Goal: Information Seeking & Learning: Learn about a topic

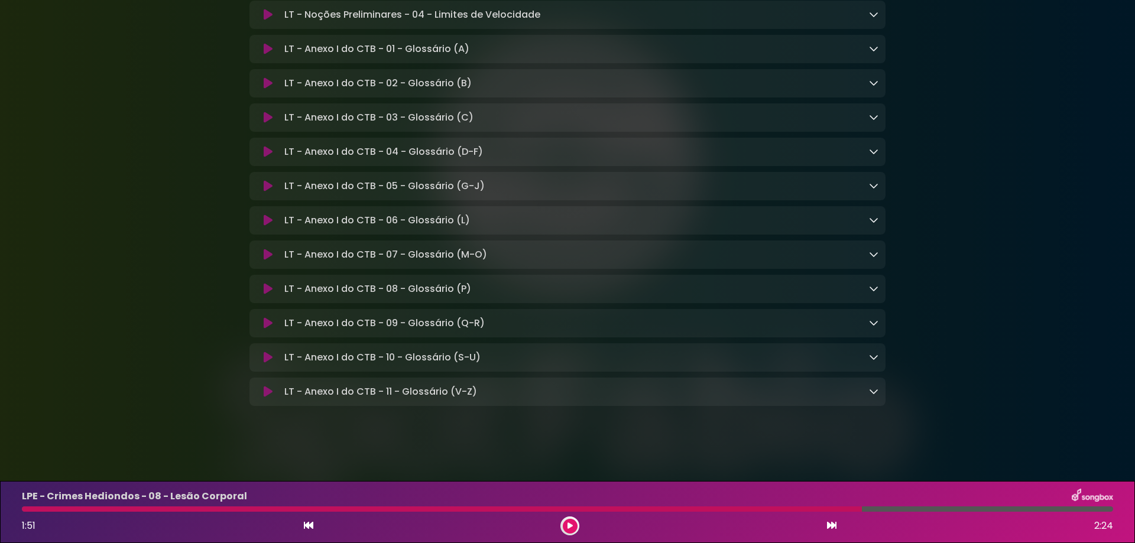
scroll to position [8928, 0]
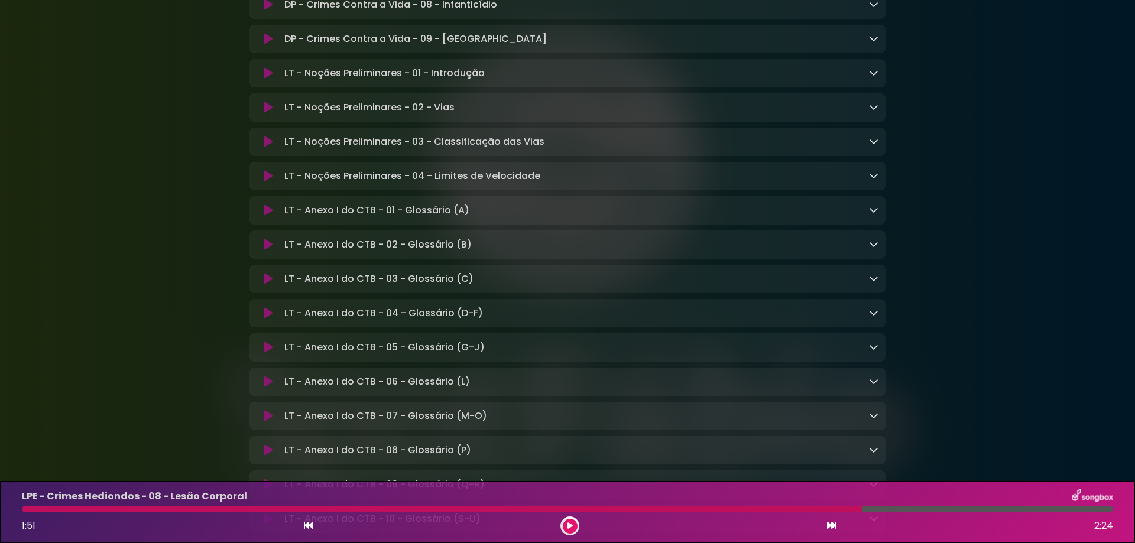
click at [267, 114] on icon at bounding box center [268, 108] width 9 height 12
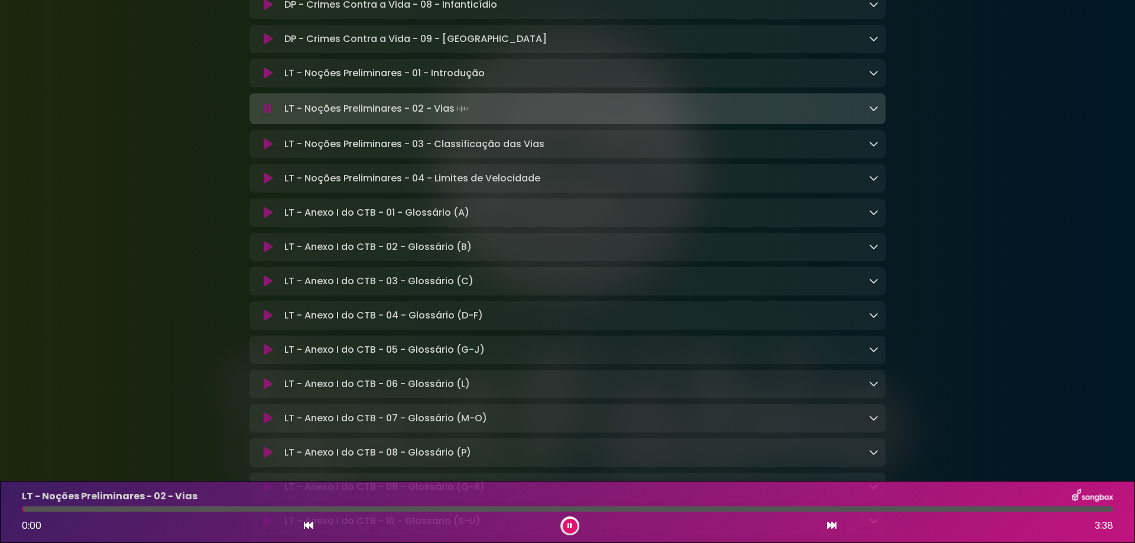
click at [269, 79] on icon at bounding box center [268, 73] width 9 height 12
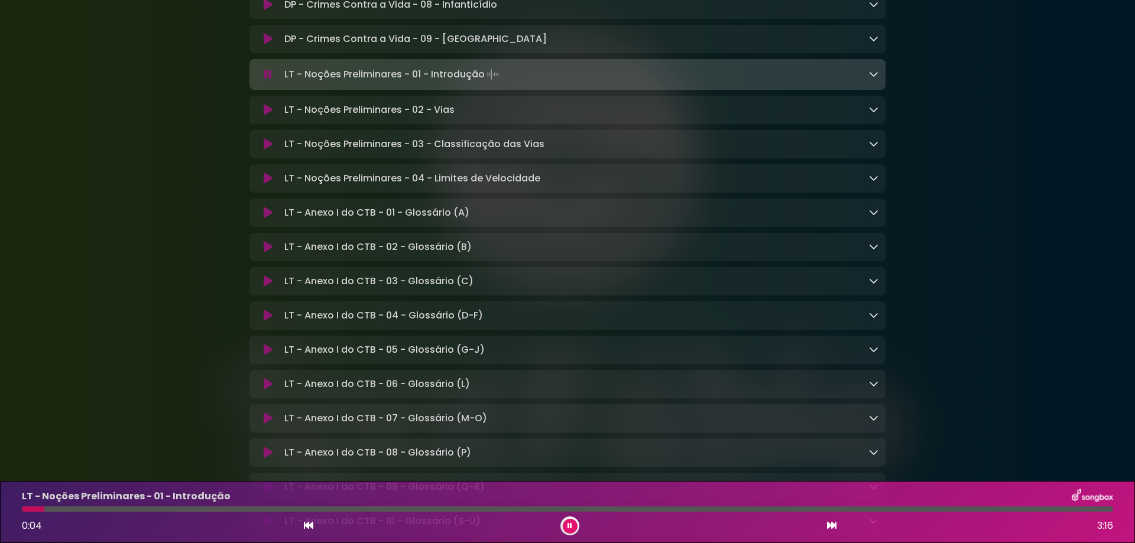
click at [267, 513] on div "LT - Noções Preliminares - 01 - Introdução 0:04 3:16" at bounding box center [568, 512] width 1106 height 47
click at [267, 510] on div at bounding box center [568, 509] width 1092 height 5
click at [832, 524] on icon at bounding box center [831, 525] width 9 height 9
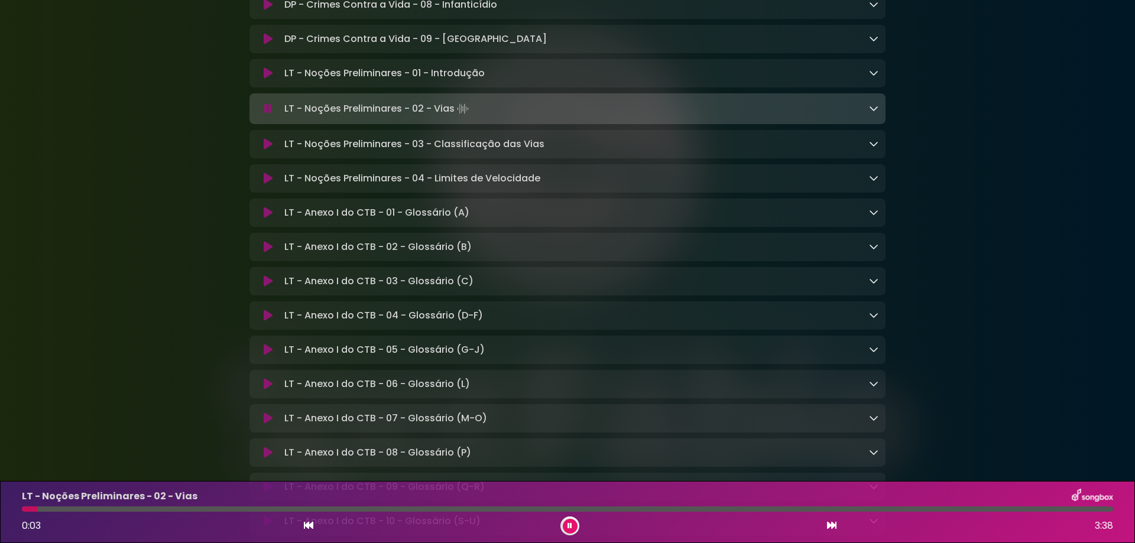
click at [832, 524] on icon at bounding box center [831, 525] width 9 height 9
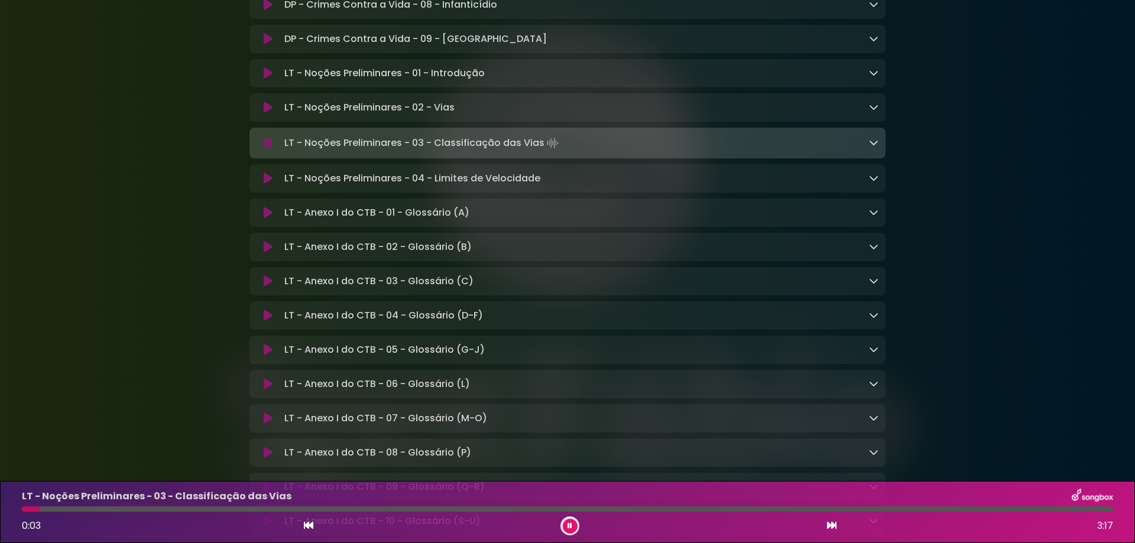
click at [449, 508] on div at bounding box center [568, 509] width 1092 height 5
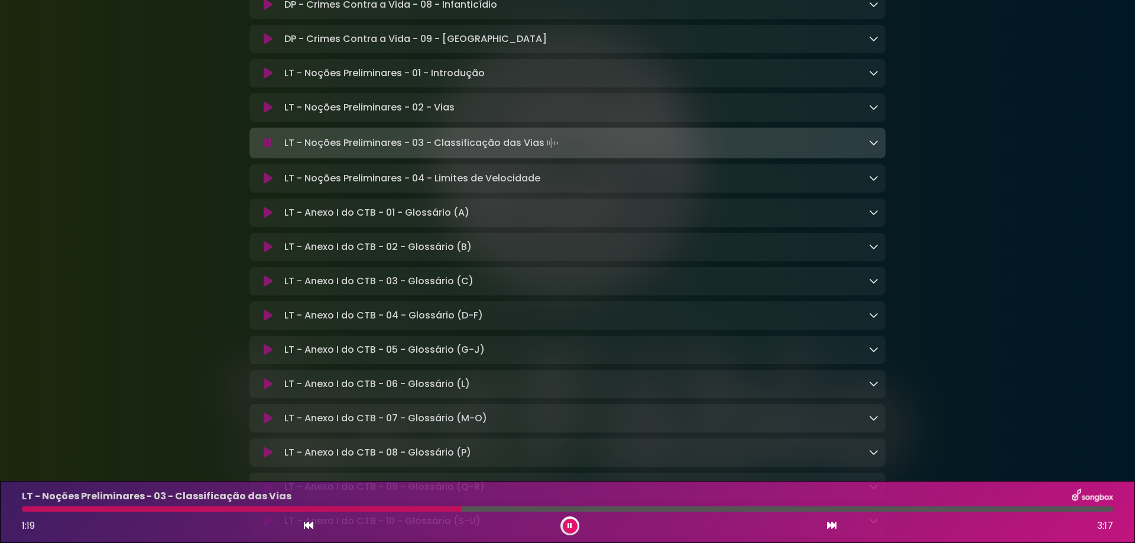
click at [831, 526] on icon at bounding box center [831, 525] width 9 height 9
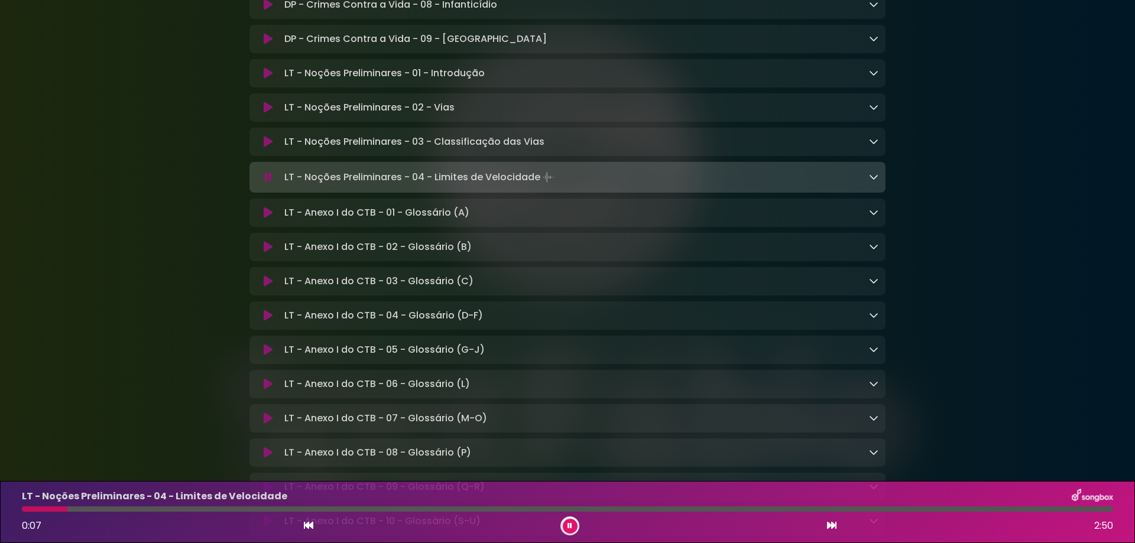
click at [868, 186] on div "LT - Noções Preliminares - 04 - Limites de Velocidade Loading Track..." at bounding box center [579, 177] width 599 height 17
click at [874, 182] on icon at bounding box center [873, 176] width 9 height 9
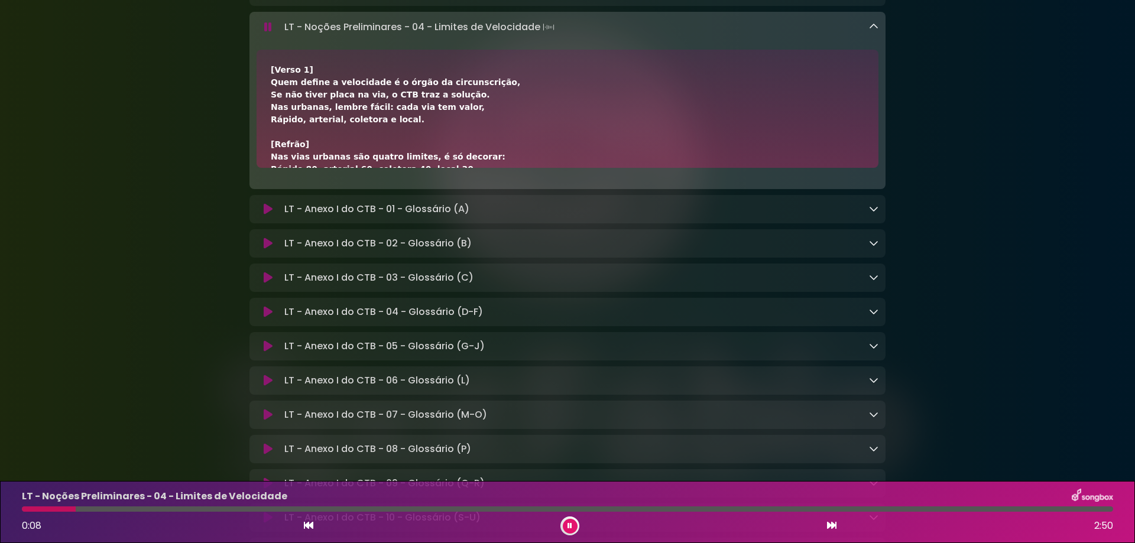
scroll to position [9085, 0]
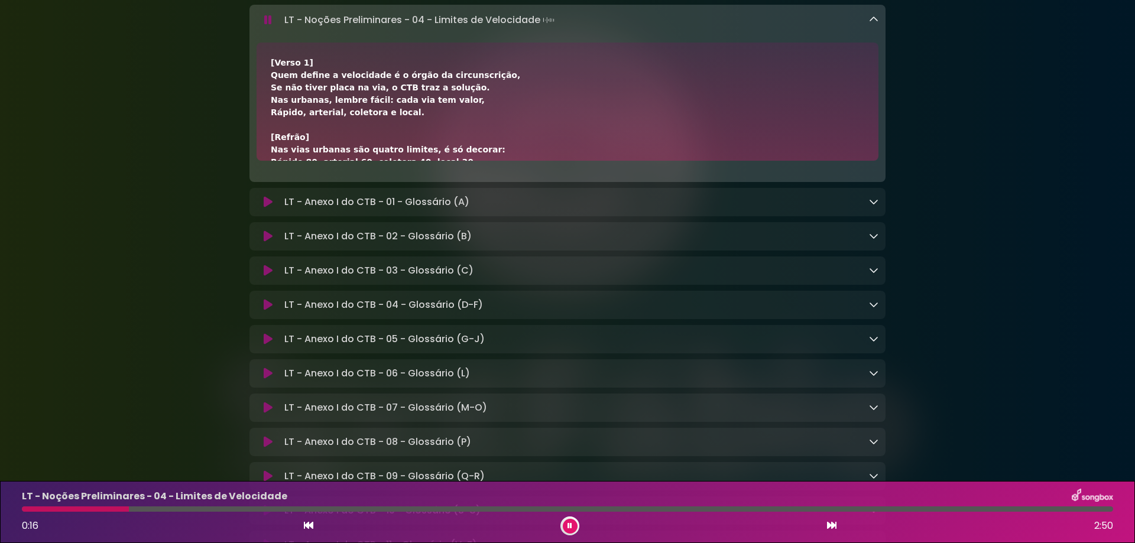
click at [212, 509] on div at bounding box center [568, 509] width 1092 height 5
click at [239, 507] on div at bounding box center [568, 509] width 1092 height 5
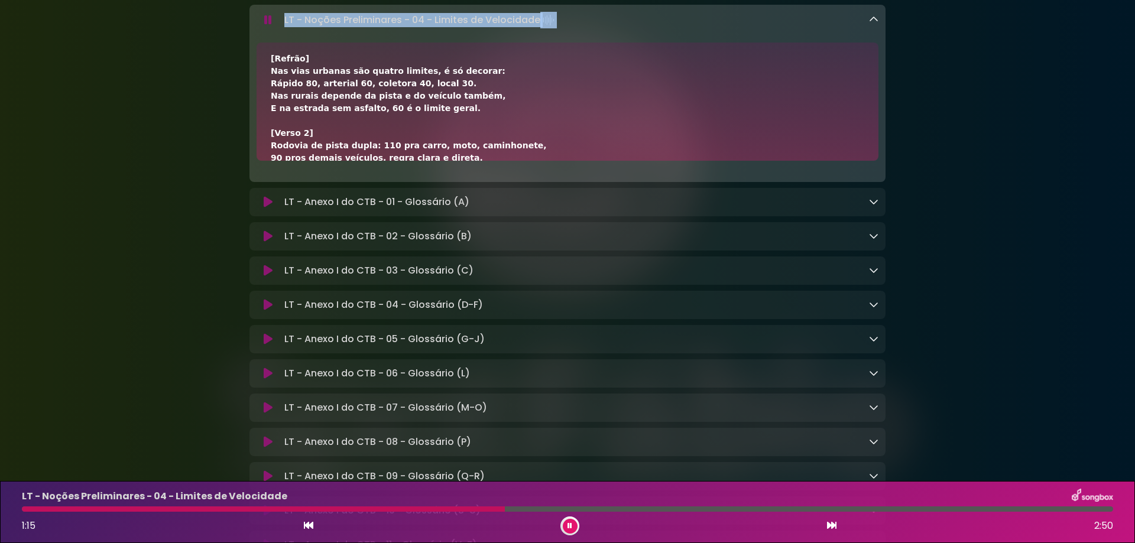
drag, startPoint x: 283, startPoint y: 166, endPoint x: 622, endPoint y: 166, distance: 338.3
click at [622, 28] on div "LT - Noções Preliminares - 04 - Limites de Velocidade Loading Track..." at bounding box center [579, 20] width 599 height 17
copy p "LT - Noções Preliminares - 04 - Limites de Velocidade"
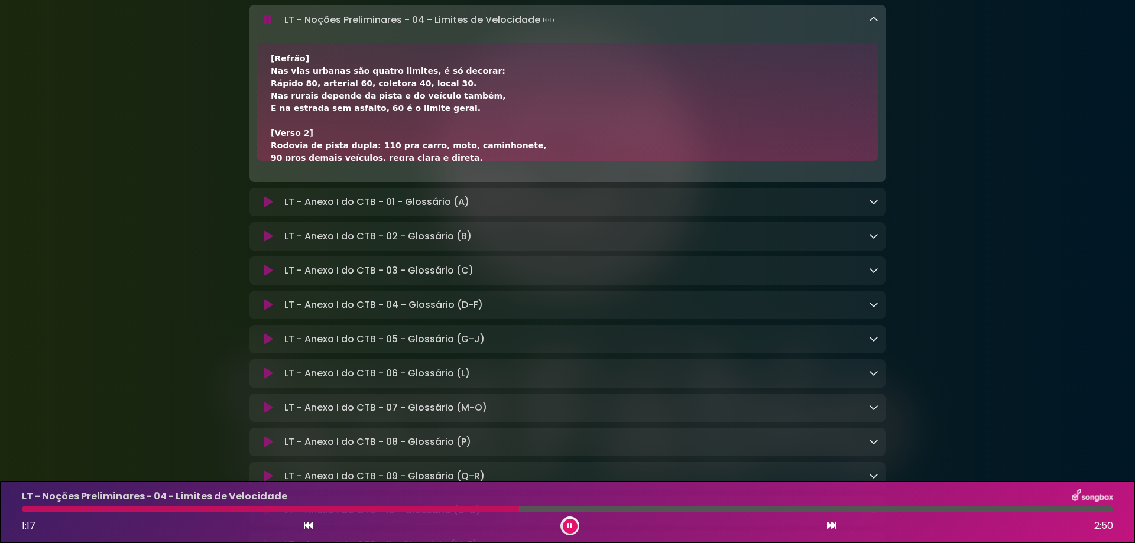
click at [267, 157] on div "LT - Noções Preliminares - 04 - Limites de Velocidade Loading Track..." at bounding box center [568, 93] width 636 height 177
click at [270, 26] on icon at bounding box center [268, 20] width 8 height 12
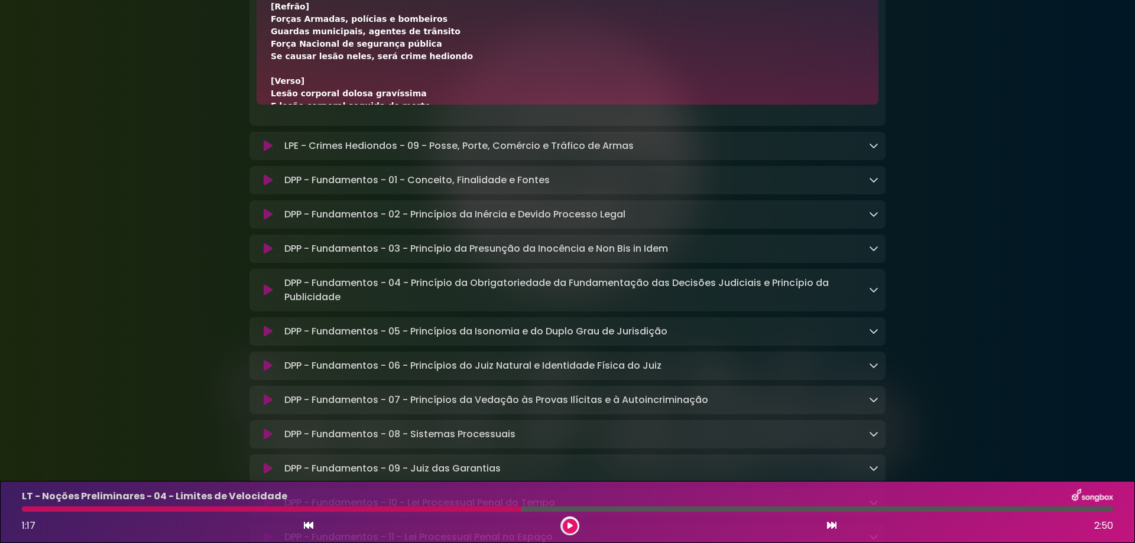
scroll to position [5064, 0]
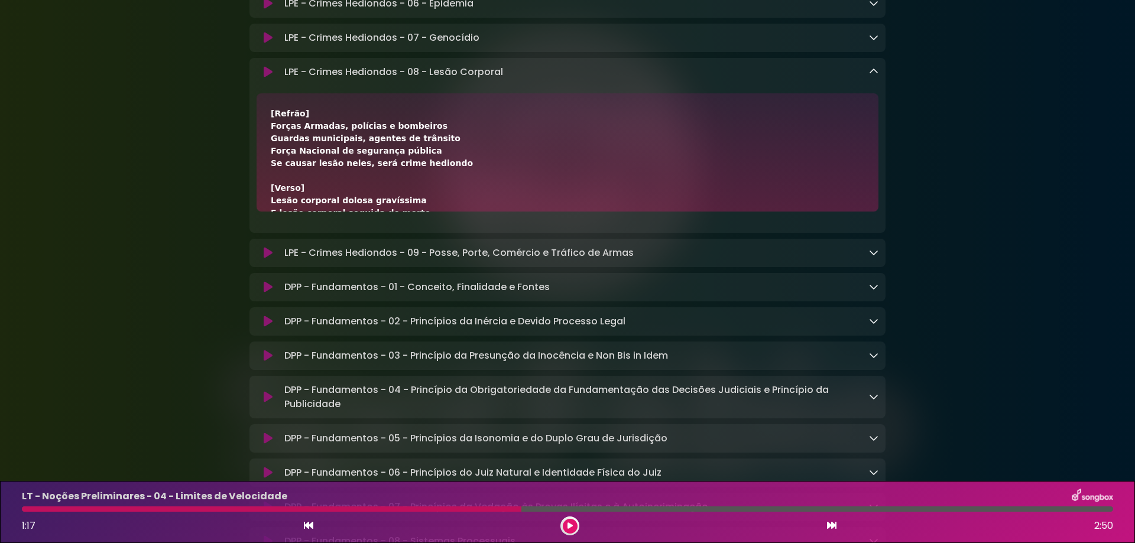
click at [265, 293] on icon at bounding box center [268, 287] width 9 height 12
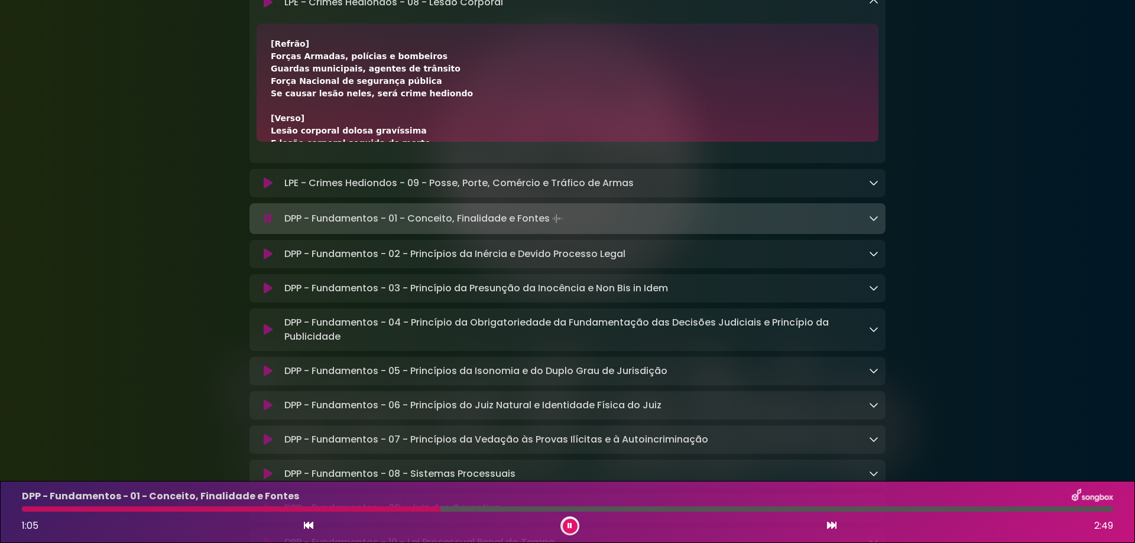
scroll to position [4976, 0]
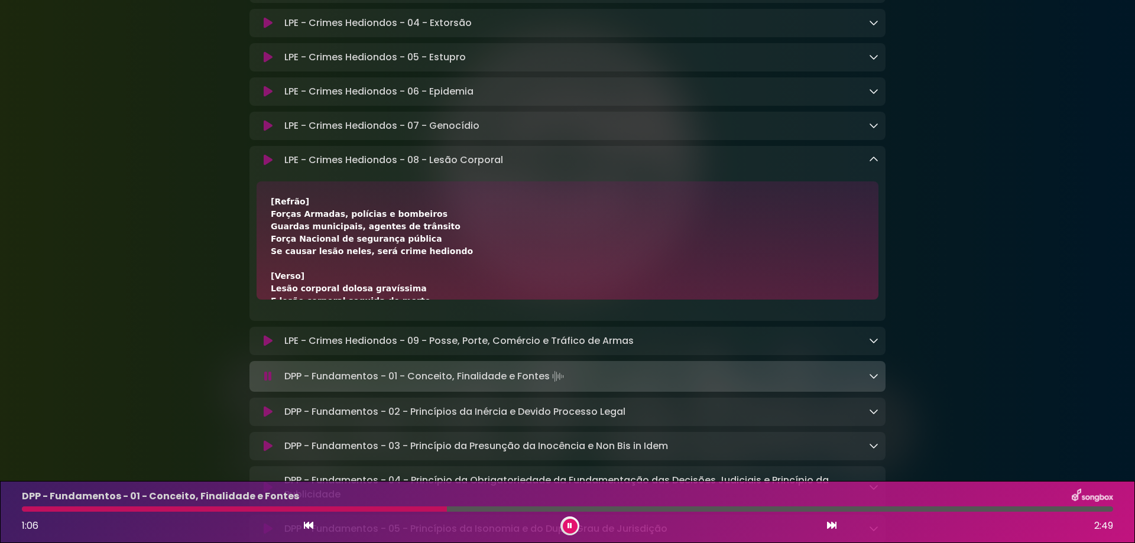
click at [873, 164] on icon at bounding box center [873, 159] width 9 height 9
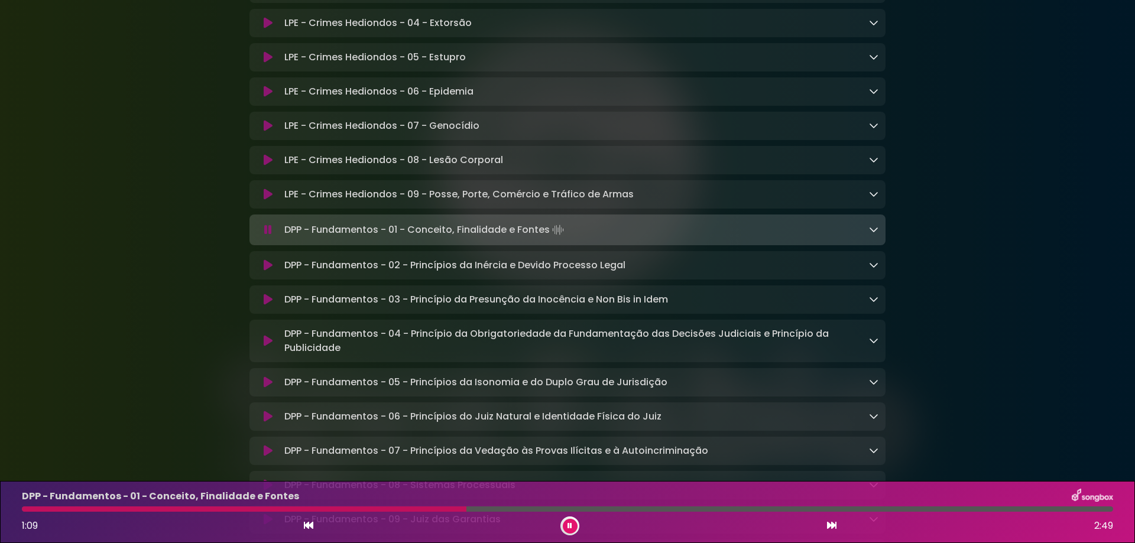
click at [830, 525] on icon at bounding box center [831, 525] width 9 height 9
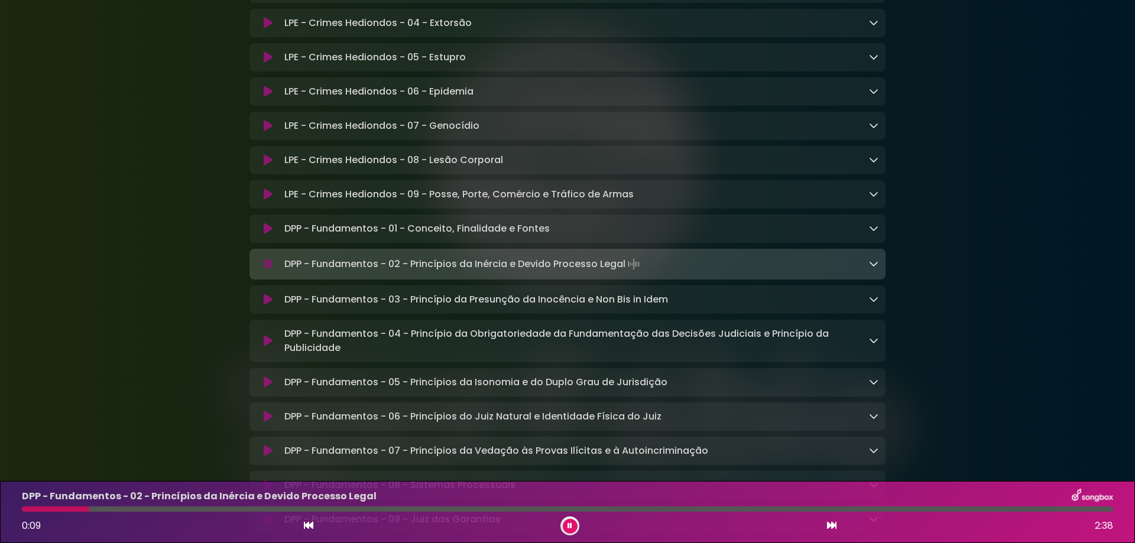
click at [830, 525] on icon at bounding box center [831, 525] width 9 height 9
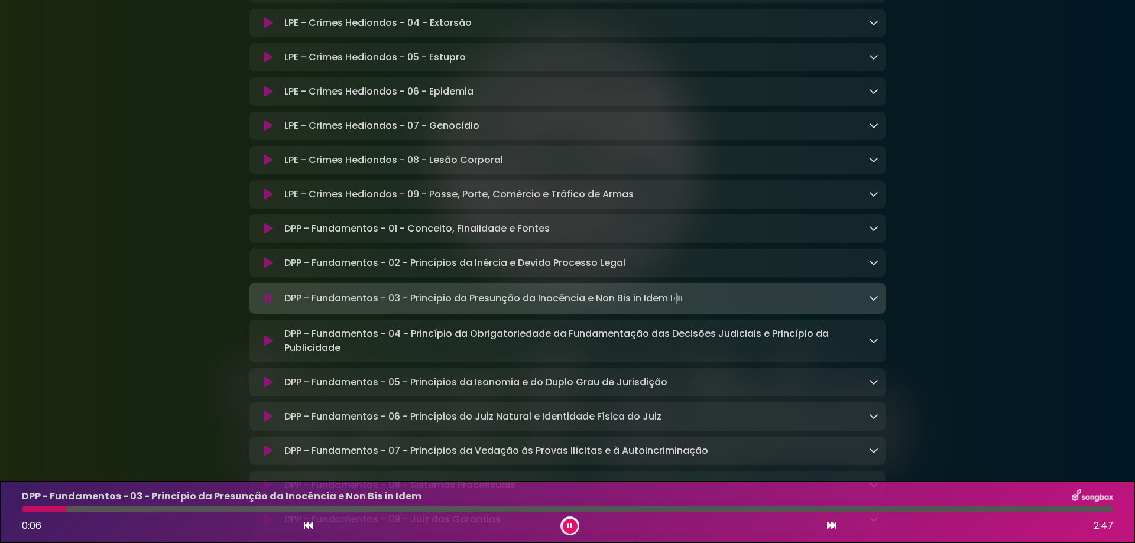
click at [830, 525] on icon at bounding box center [831, 525] width 9 height 9
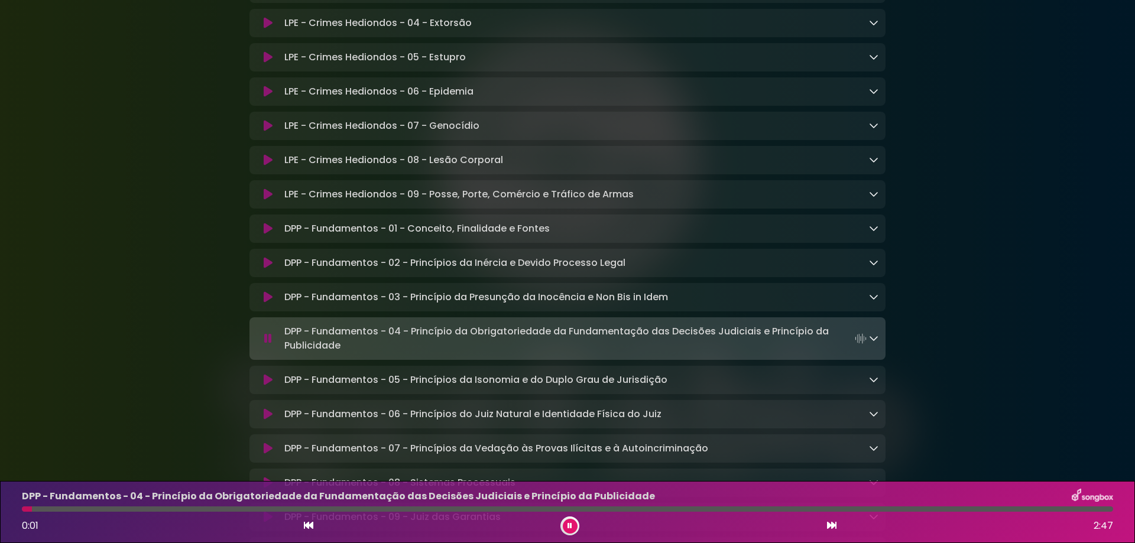
click at [830, 525] on icon at bounding box center [831, 525] width 9 height 9
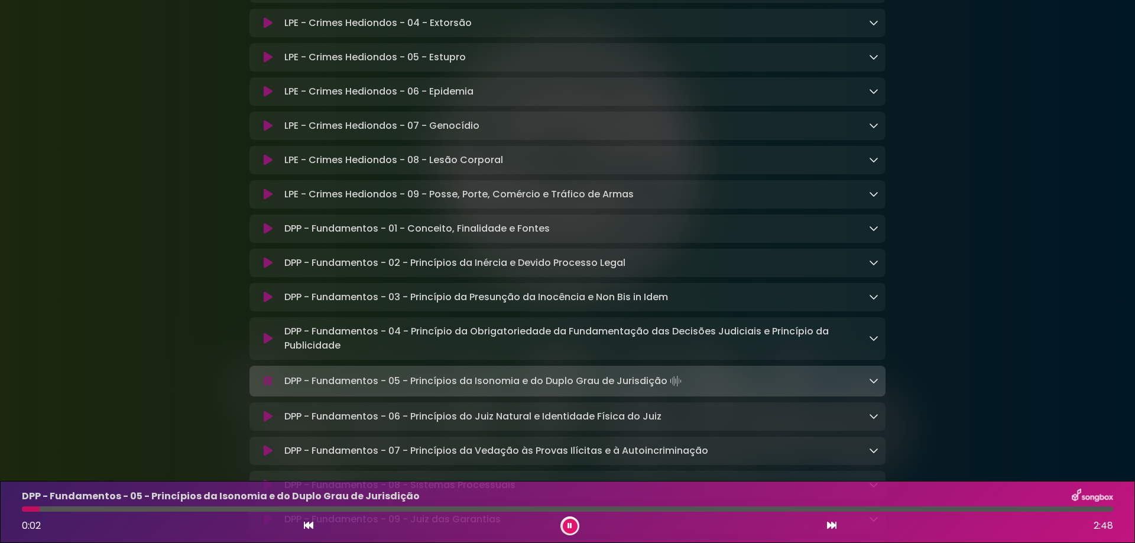
click at [830, 525] on icon at bounding box center [831, 525] width 9 height 9
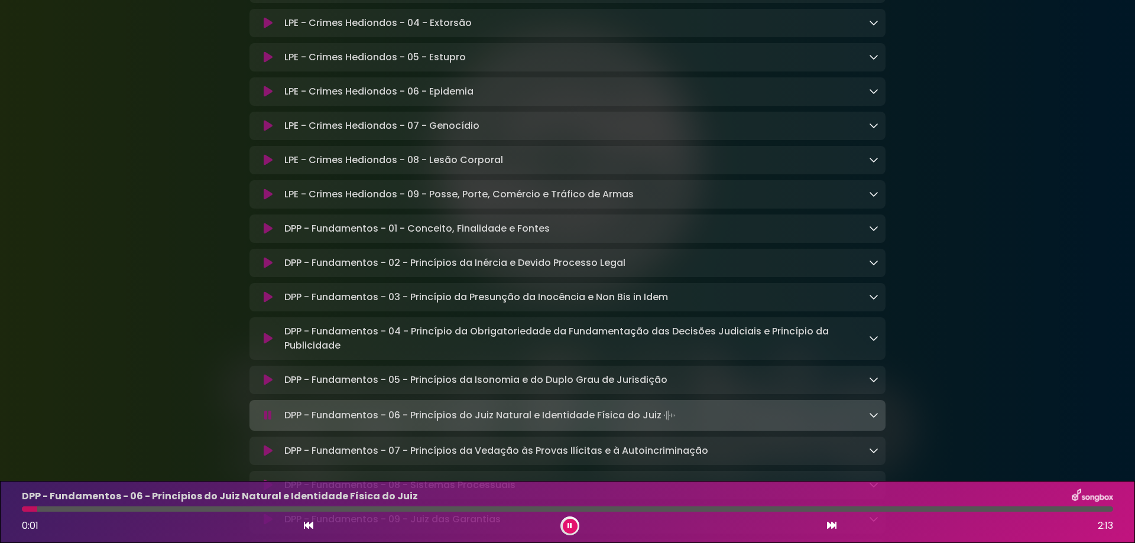
click at [286, 515] on div "DPP - Fundamentos - 06 - Princípios do Juiz Natural e Identidade Física do Juiz…" at bounding box center [568, 512] width 1106 height 47
click at [286, 509] on div at bounding box center [568, 509] width 1092 height 5
click at [831, 526] on icon at bounding box center [831, 525] width 9 height 9
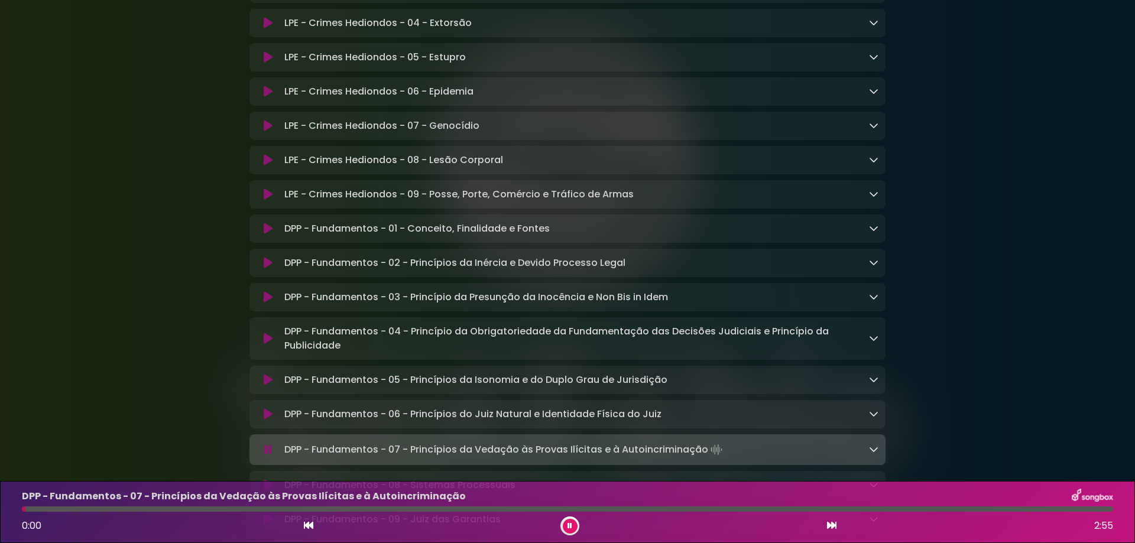
click at [306, 508] on div at bounding box center [568, 509] width 1092 height 5
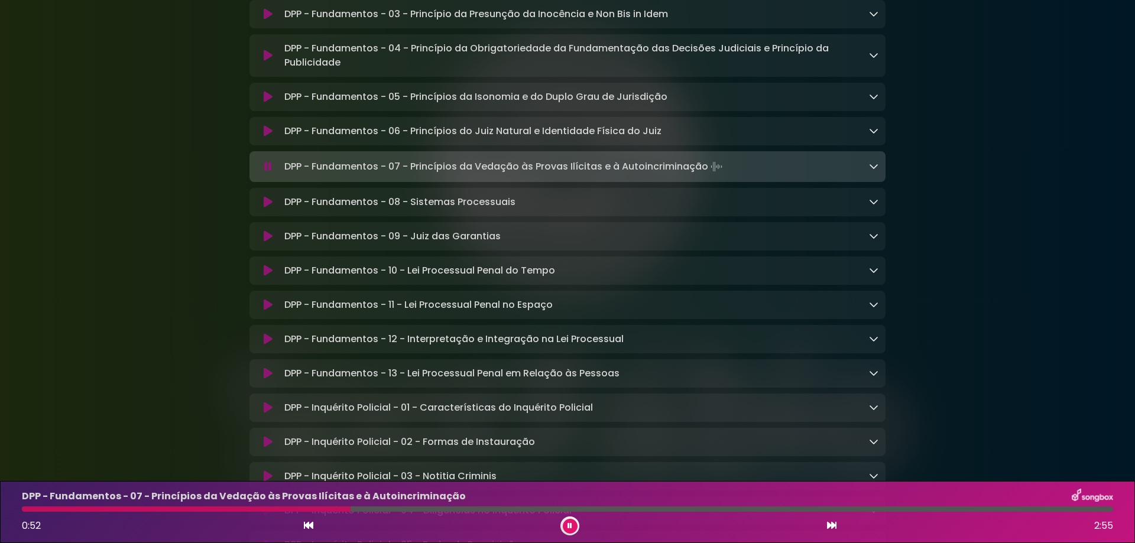
scroll to position [5292, 0]
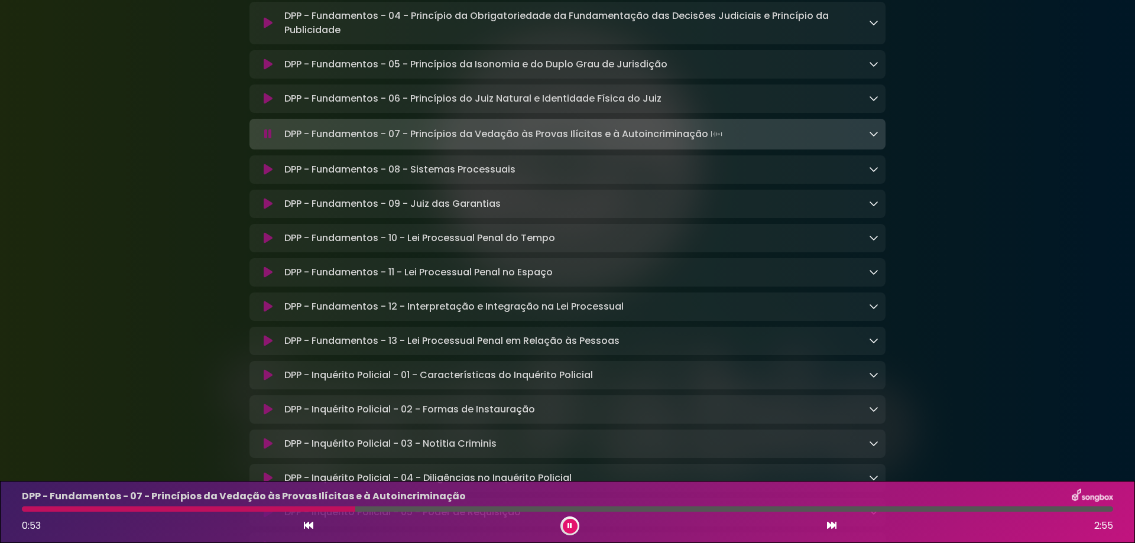
click at [876, 138] on icon at bounding box center [873, 133] width 9 height 9
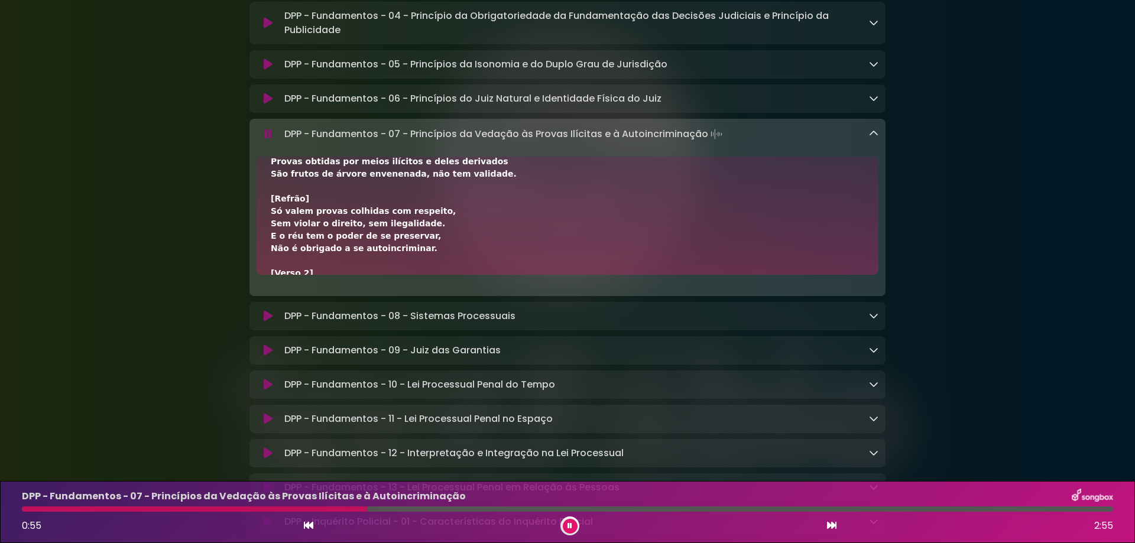
scroll to position [79, 0]
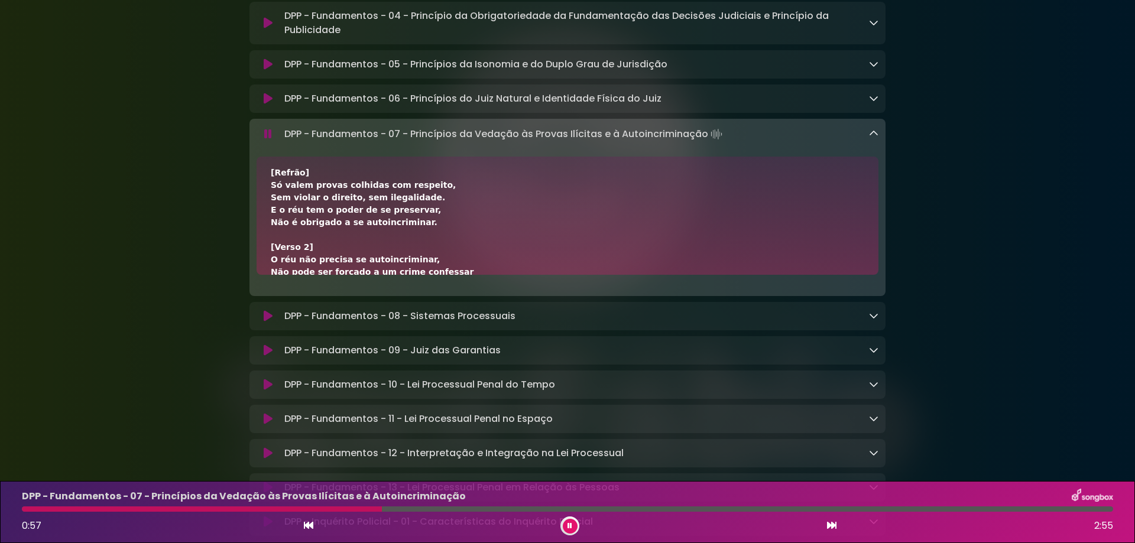
click at [312, 511] on div at bounding box center [202, 509] width 360 height 5
click at [258, 509] on div at bounding box center [169, 509] width 295 height 5
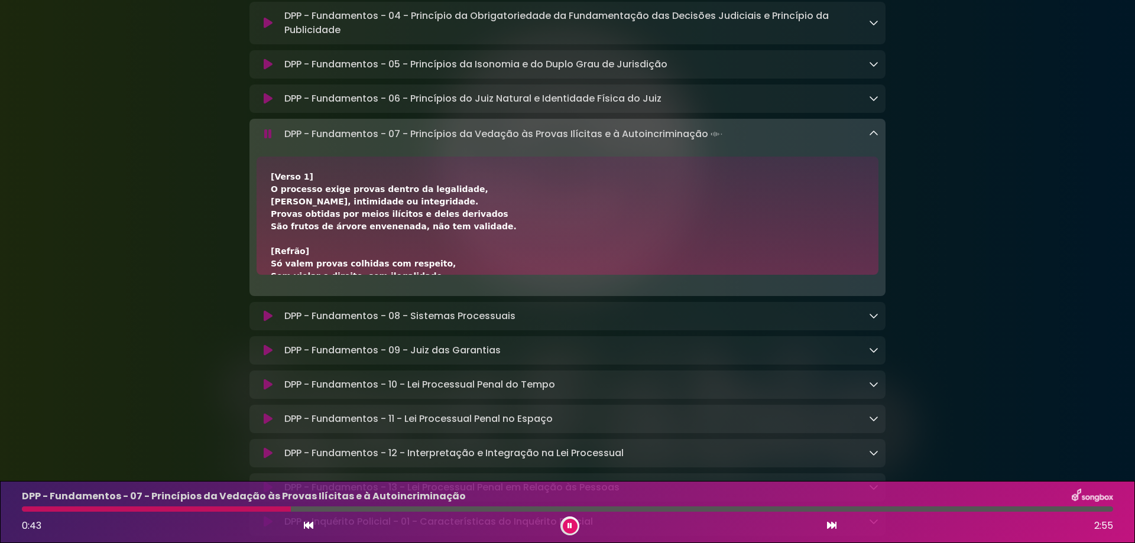
click at [573, 529] on button at bounding box center [570, 526] width 15 height 15
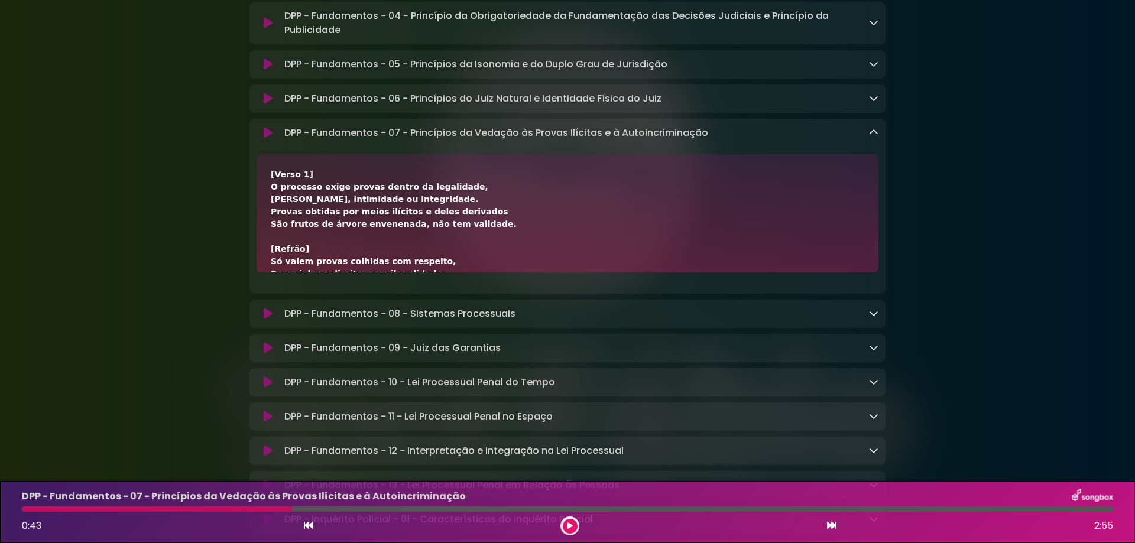
drag, startPoint x: 62, startPoint y: 240, endPoint x: 55, endPoint y: 239, distance: 6.5
click at [262, 139] on button at bounding box center [268, 133] width 23 height 12
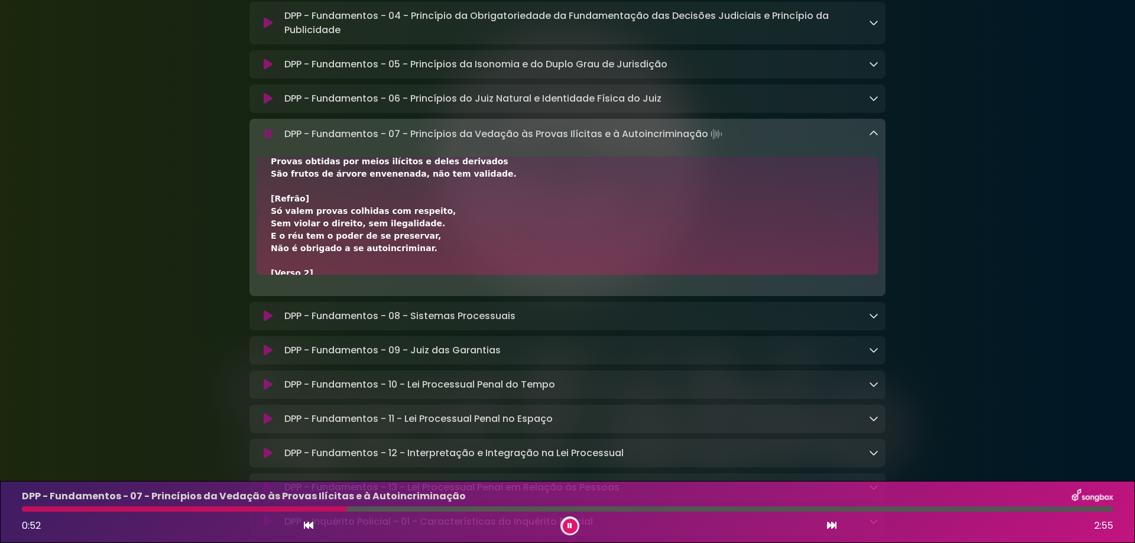
scroll to position [79, 0]
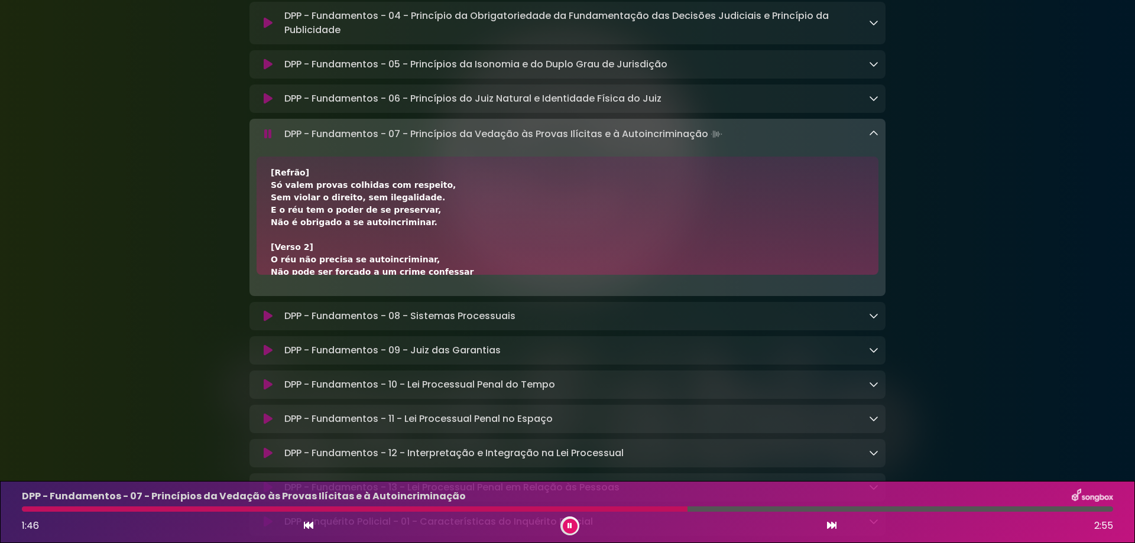
click at [283, 143] on div "DPP - Fundamentos - 07 - Princípios da Vedação às Provas Ilícitas e à Autoincri…" at bounding box center [579, 134] width 599 height 17
drag, startPoint x: 285, startPoint y: 219, endPoint x: 758, endPoint y: 238, distance: 473.5
click at [758, 238] on div "DPP - Fundamentos - 07 - Princípios da Vedação às Provas Ilícitas e à Autoincri…" at bounding box center [568, 207] width 636 height 177
copy div "DPP - Fundamentos - 07 - Princípios da Vedação às Provas Ilícitas e à Autoincri…"
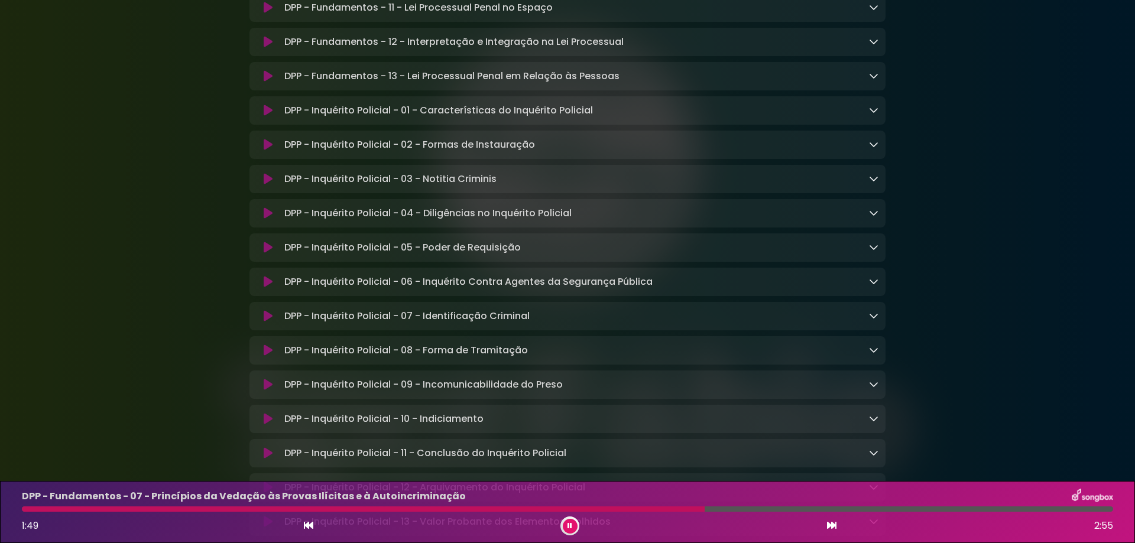
scroll to position [5767, 0]
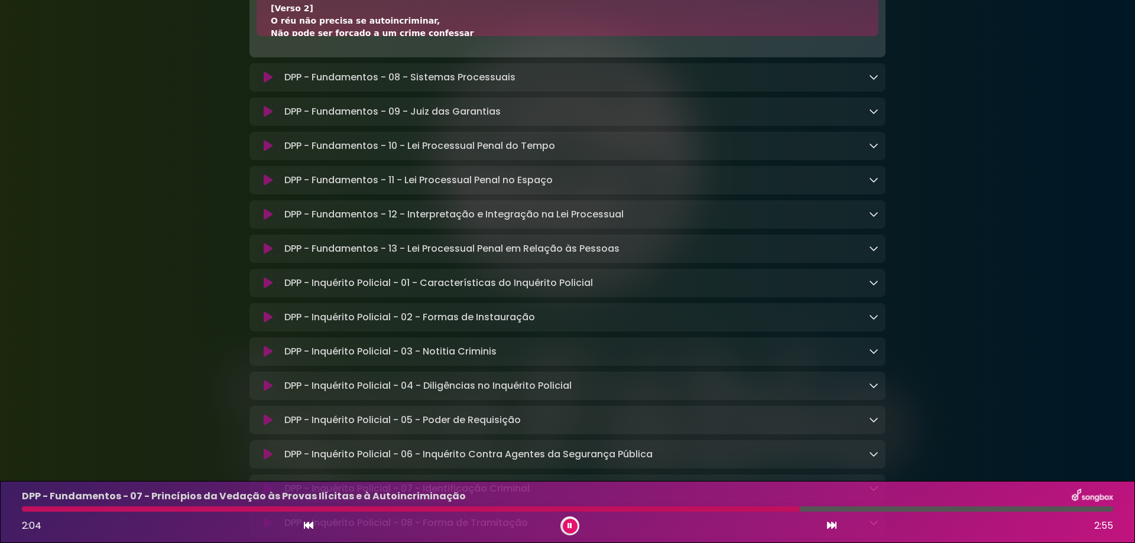
scroll to position [5373, 0]
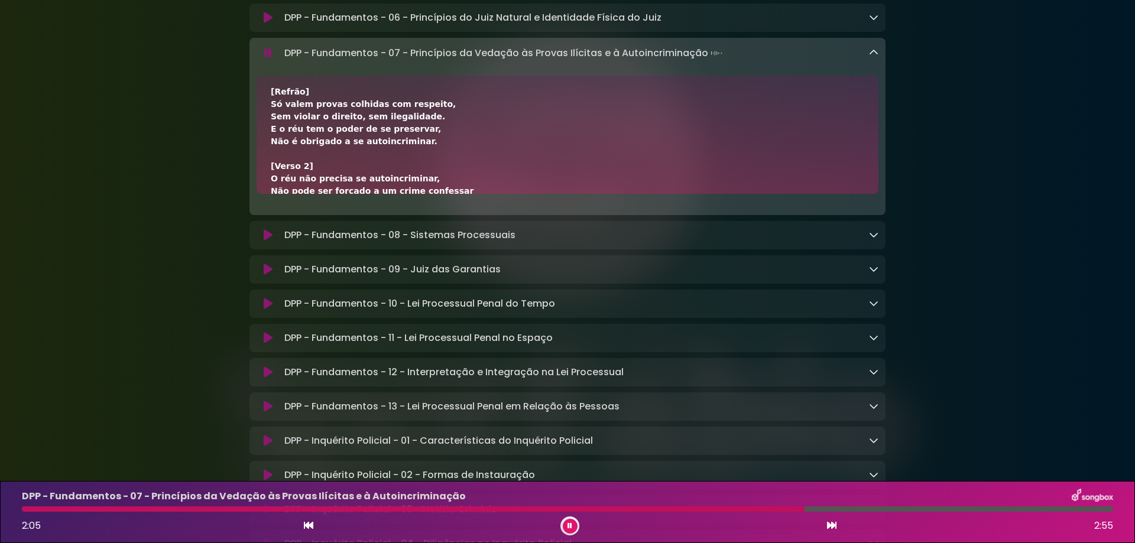
click at [270, 59] on icon at bounding box center [268, 53] width 8 height 12
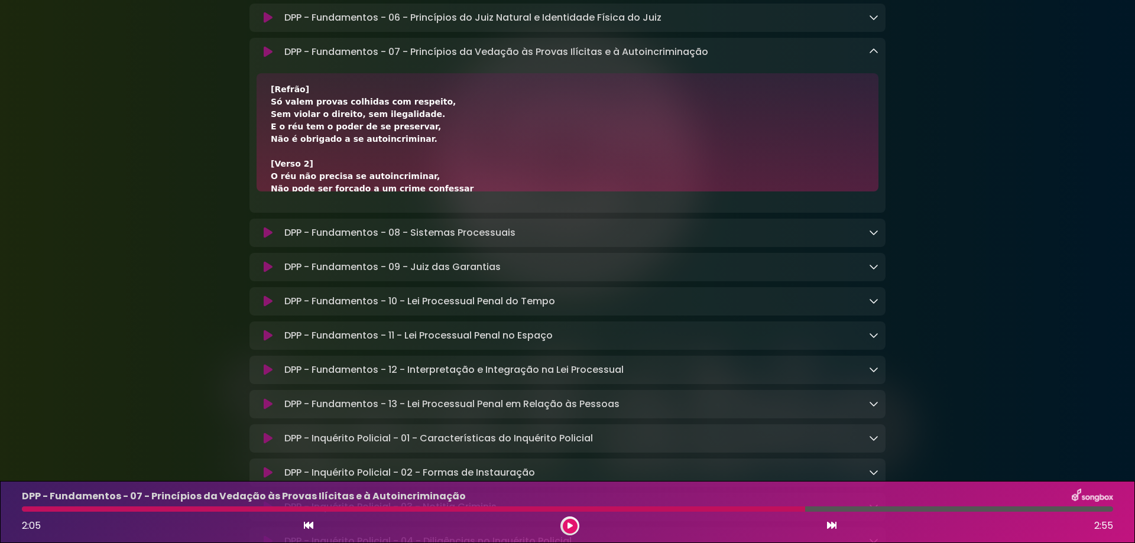
scroll to position [5294, 0]
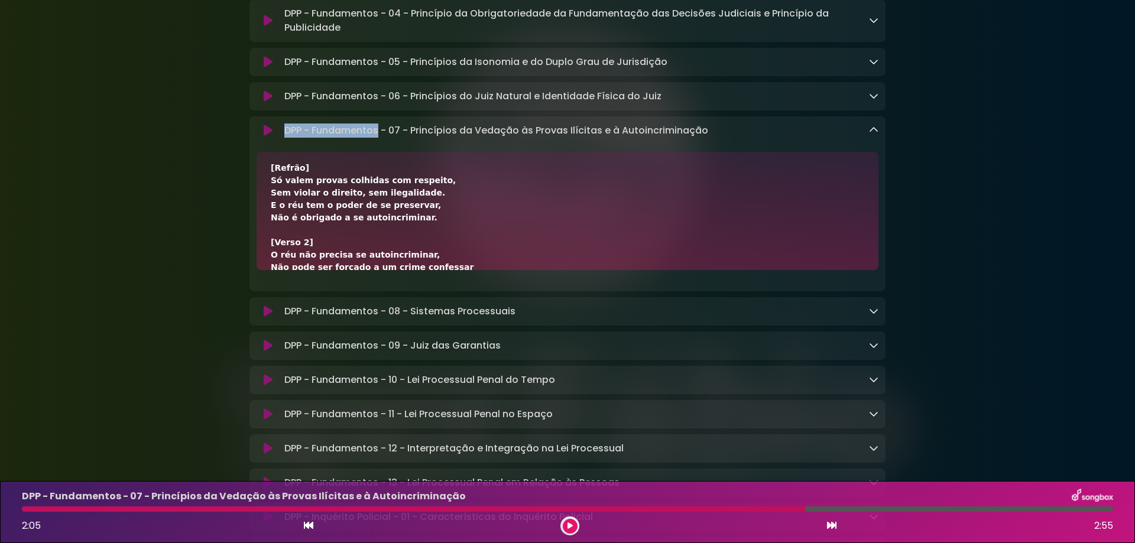
drag, startPoint x: 284, startPoint y: 215, endPoint x: 377, endPoint y: 215, distance: 92.3
click at [377, 138] on p "DPP - Fundamentos - 07 - Princípios da Vedação às Provas Ilícitas e à Autoincri…" at bounding box center [496, 131] width 424 height 14
copy p "DPP - Fundamentos"
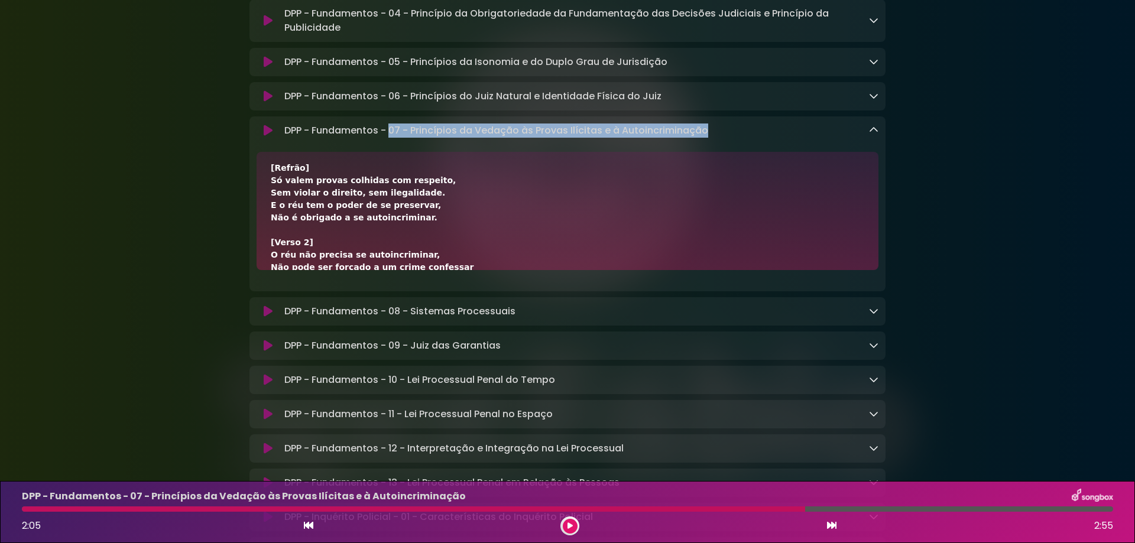
drag, startPoint x: 390, startPoint y: 213, endPoint x: 750, endPoint y: 212, distance: 360.1
click at [750, 138] on div "DPP - Fundamentos - 07 - Princípios da Vedação às Provas Ilícitas e à Autoincri…" at bounding box center [579, 131] width 599 height 14
copy p "07 - Princípios da Vedação às Provas Ilícitas e à Autoincriminação"
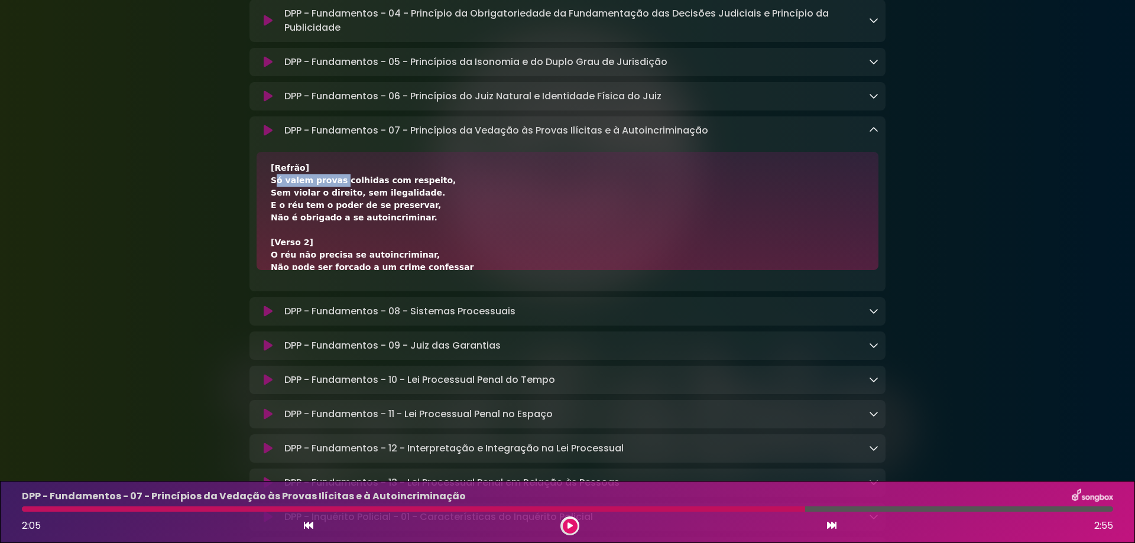
drag, startPoint x: 273, startPoint y: 266, endPoint x: 333, endPoint y: 270, distance: 59.8
click at [333, 270] on div "[Verso 1] O processo exige provas dentro da legalidade, Sem violar domicílio, i…" at bounding box center [568, 211] width 622 height 118
copy div "Só valem provas"
drag, startPoint x: 336, startPoint y: 267, endPoint x: 454, endPoint y: 263, distance: 117.8
click at [454, 263] on div "[Verso 1] O processo exige provas dentro da legalidade, Sem violar domicílio, i…" at bounding box center [568, 231] width 594 height 286
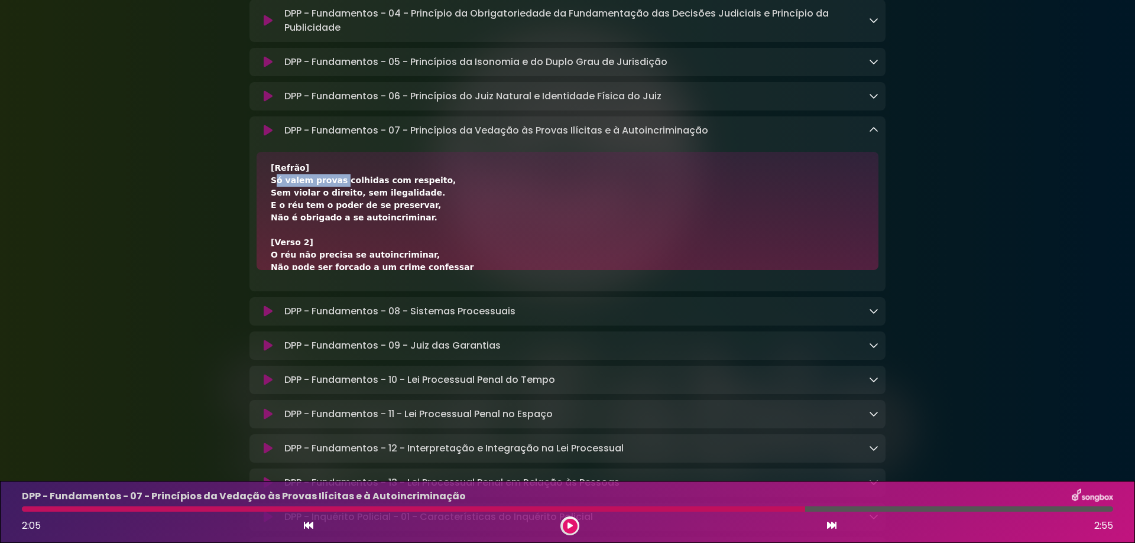
copy div "colhidas com respeito,"
drag, startPoint x: 271, startPoint y: 277, endPoint x: 347, endPoint y: 280, distance: 75.1
click at [347, 280] on div "[Verso 1] O processo exige provas dentro da legalidade, Sem violar domicílio, i…" at bounding box center [568, 231] width 594 height 286
copy div "Sem violar o direito,"
drag, startPoint x: 349, startPoint y: 279, endPoint x: 474, endPoint y: 281, distance: 124.8
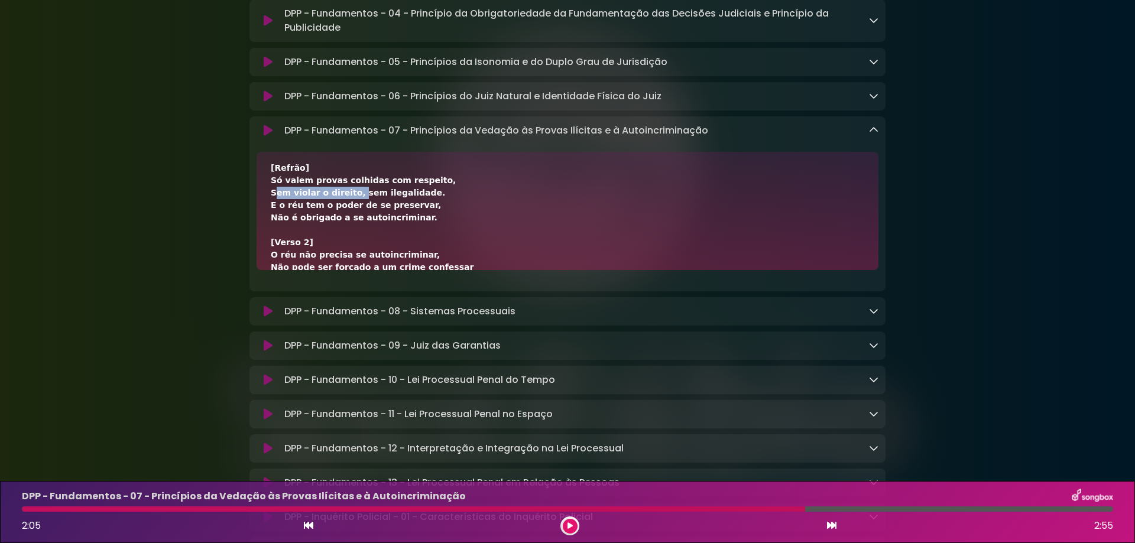
click at [474, 281] on div "[Verso 1] O processo exige provas dentro da legalidade, Sem violar domicílio, i…" at bounding box center [568, 231] width 594 height 286
copy div "sem ilegalidade."
drag, startPoint x: 268, startPoint y: 292, endPoint x: 346, endPoint y: 292, distance: 78.1
click at [346, 270] on div "[Verso 1] O processo exige provas dentro da legalidade, Sem violar domicílio, i…" at bounding box center [568, 211] width 622 height 118
copy div "E o réu tem o poder"
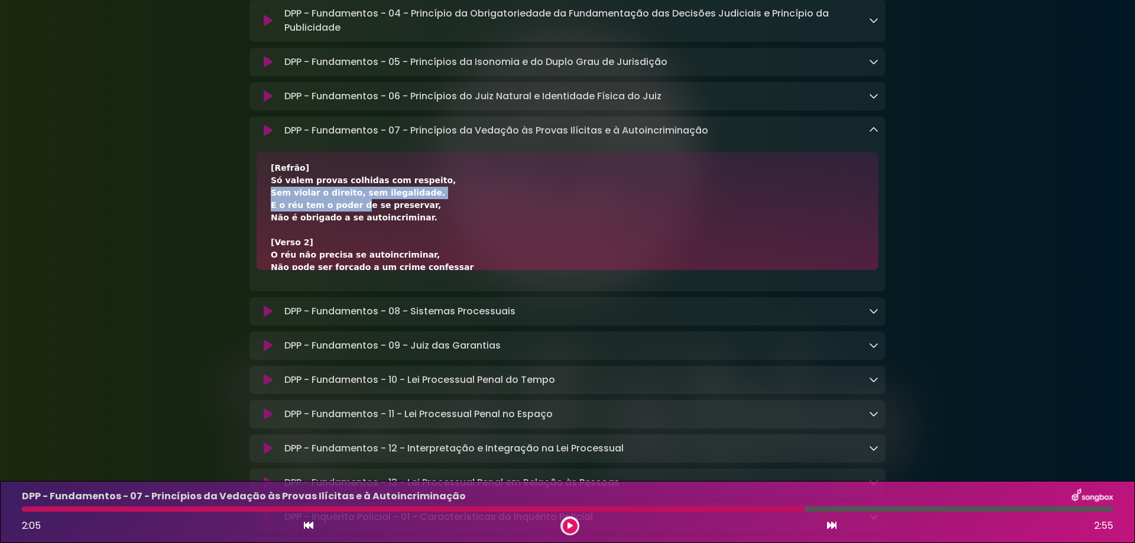
drag, startPoint x: 348, startPoint y: 293, endPoint x: 526, endPoint y: 281, distance: 177.8
click at [526, 281] on div "[Verso 1] O processo exige provas dentro da legalidade, Sem violar domicílio, i…" at bounding box center [568, 231] width 594 height 286
click at [478, 299] on div "[Verso 1] O processo exige provas dentro da legalidade, Sem violar domicílio, i…" at bounding box center [568, 231] width 594 height 286
drag, startPoint x: 349, startPoint y: 293, endPoint x: 444, endPoint y: 293, distance: 94.6
click at [444, 293] on div "[Verso 1] O processo exige provas dentro da legalidade, Sem violar domicílio, i…" at bounding box center [568, 231] width 594 height 286
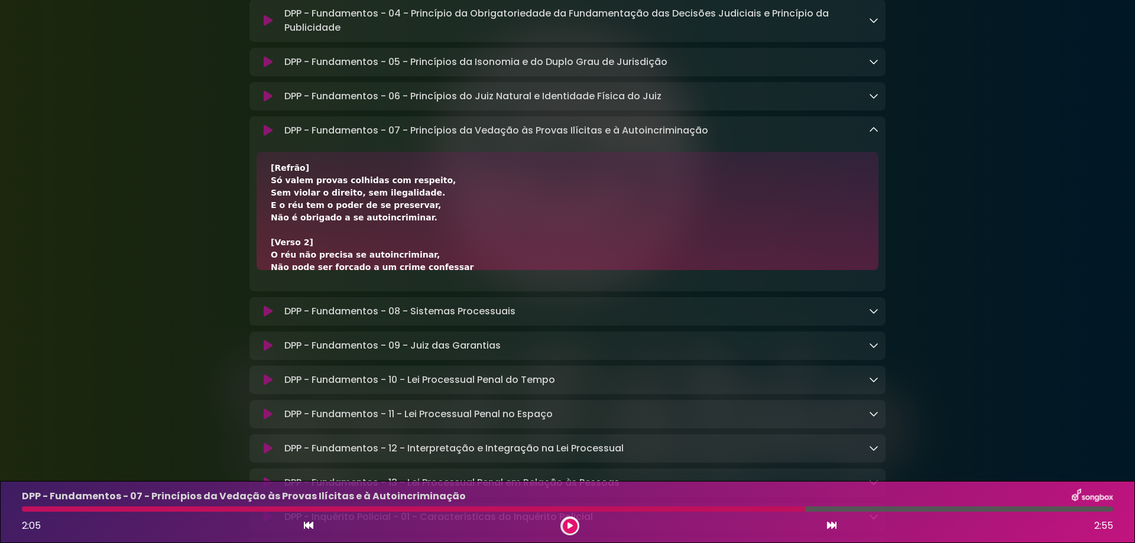
copy div "de se preservar,"
drag, startPoint x: 273, startPoint y: 306, endPoint x: 329, endPoint y: 304, distance: 56.2
click at [329, 304] on div "[Verso 1] O processo exige provas dentro da legalidade, Sem violar domicílio, i…" at bounding box center [568, 231] width 594 height 286
drag, startPoint x: 332, startPoint y: 305, endPoint x: 444, endPoint y: 313, distance: 112.7
click at [444, 313] on div "[Verso 1] O processo exige provas dentro da legalidade, Sem violar domicílio, i…" at bounding box center [568, 231] width 594 height 286
